Goal: Transaction & Acquisition: Obtain resource

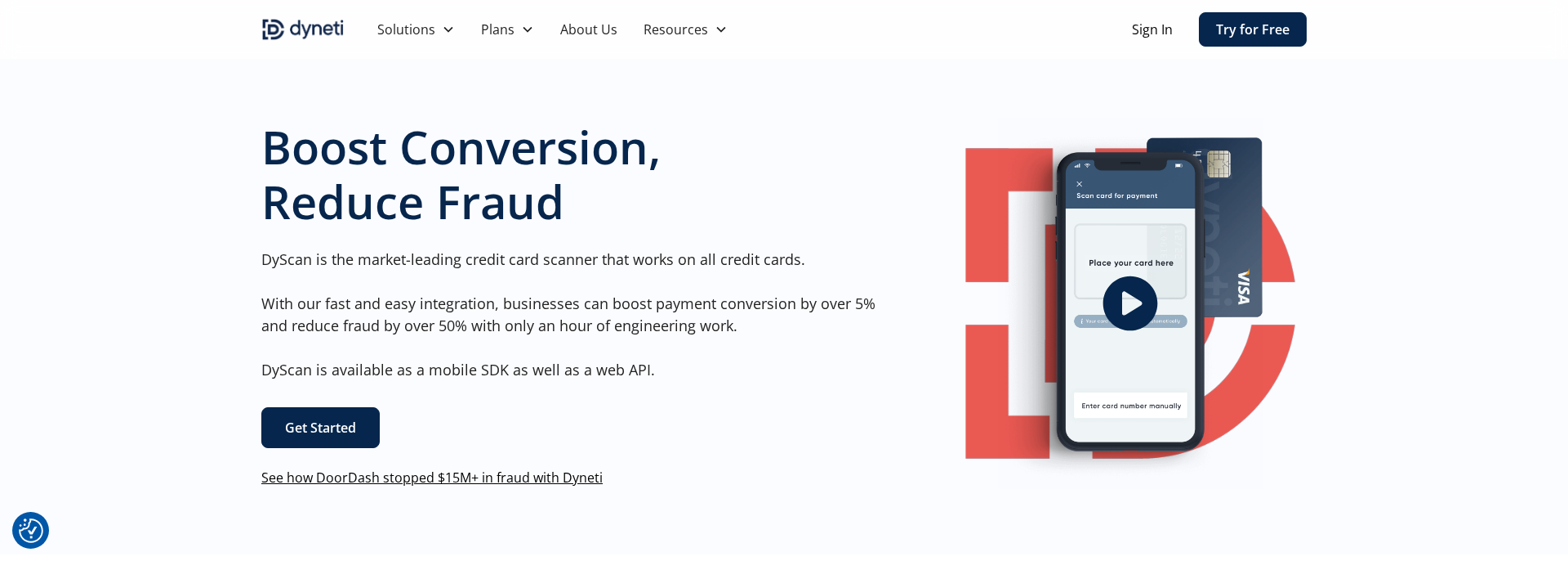
click at [359, 431] on link "Get Started" at bounding box center [321, 426] width 119 height 40
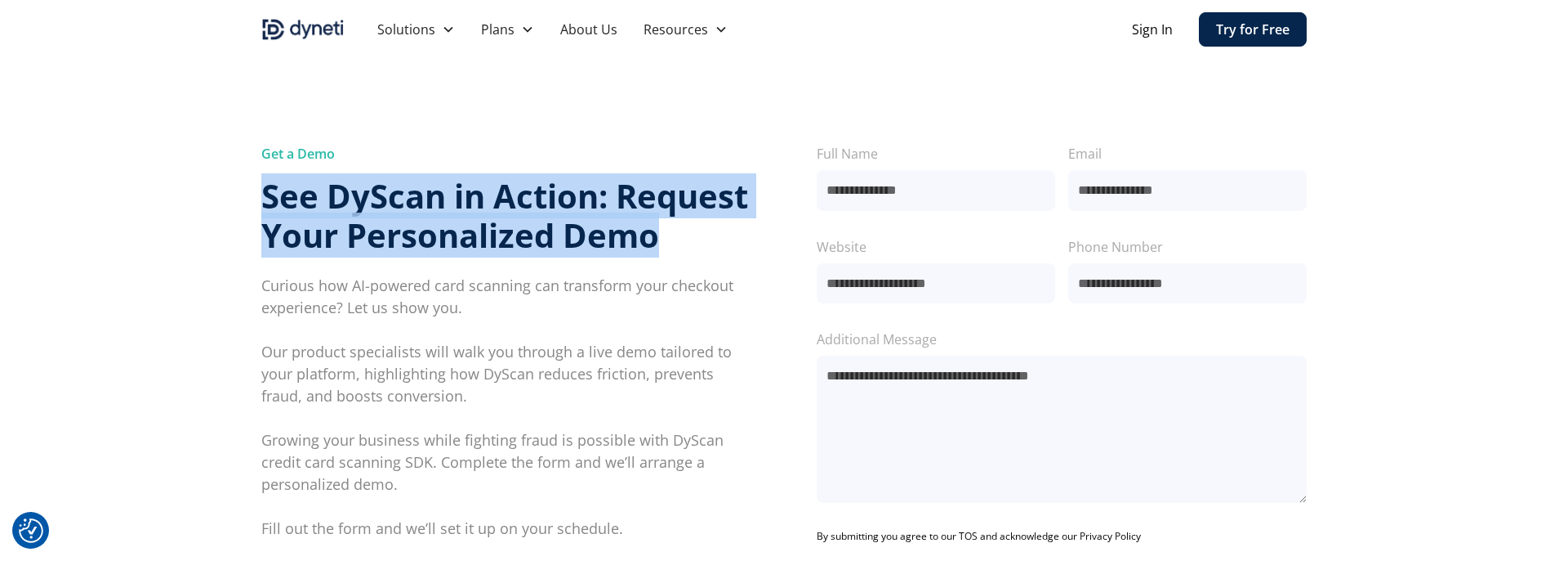
drag, startPoint x: 266, startPoint y: 195, endPoint x: 733, endPoint y: 229, distance: 468.2
click at [733, 229] on h3 "See DyScan in Action: Request Your Personalized Demo" at bounding box center [506, 216] width 490 height 78
click at [315, 27] on img "home" at bounding box center [303, 29] width 84 height 26
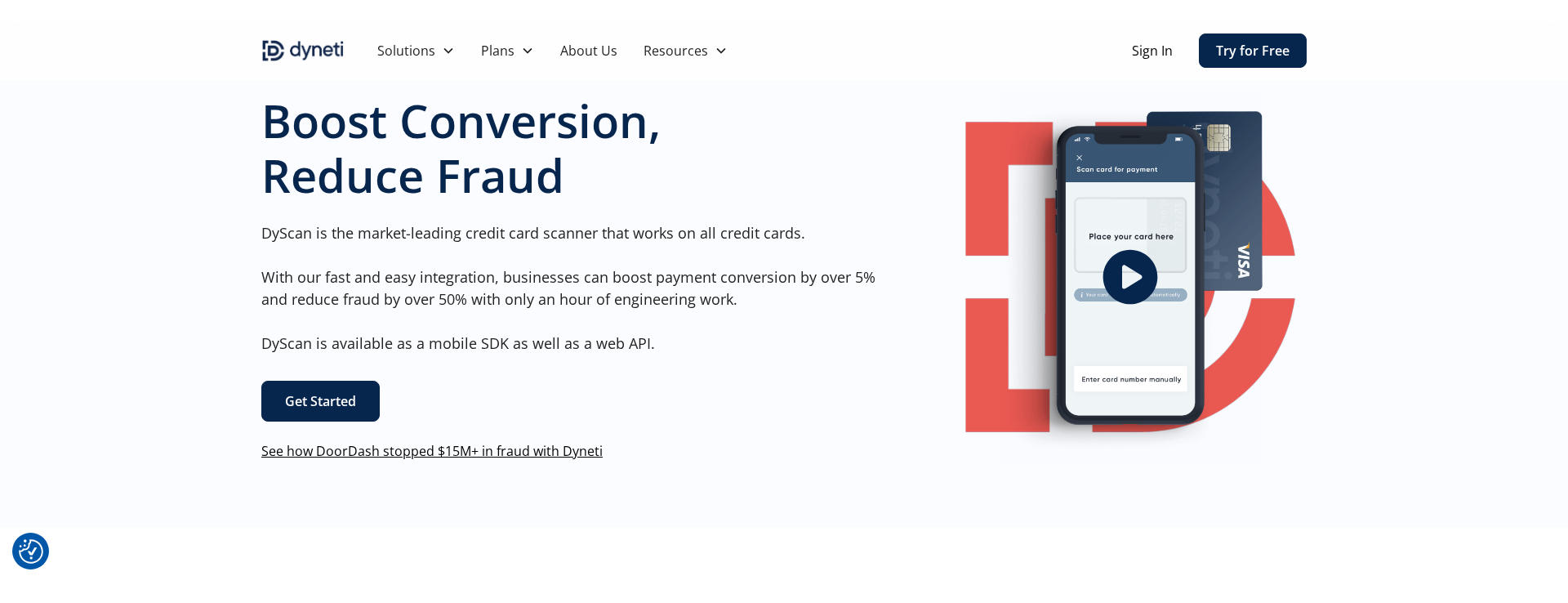
scroll to position [49, 0]
